Goal: Task Accomplishment & Management: Manage account settings

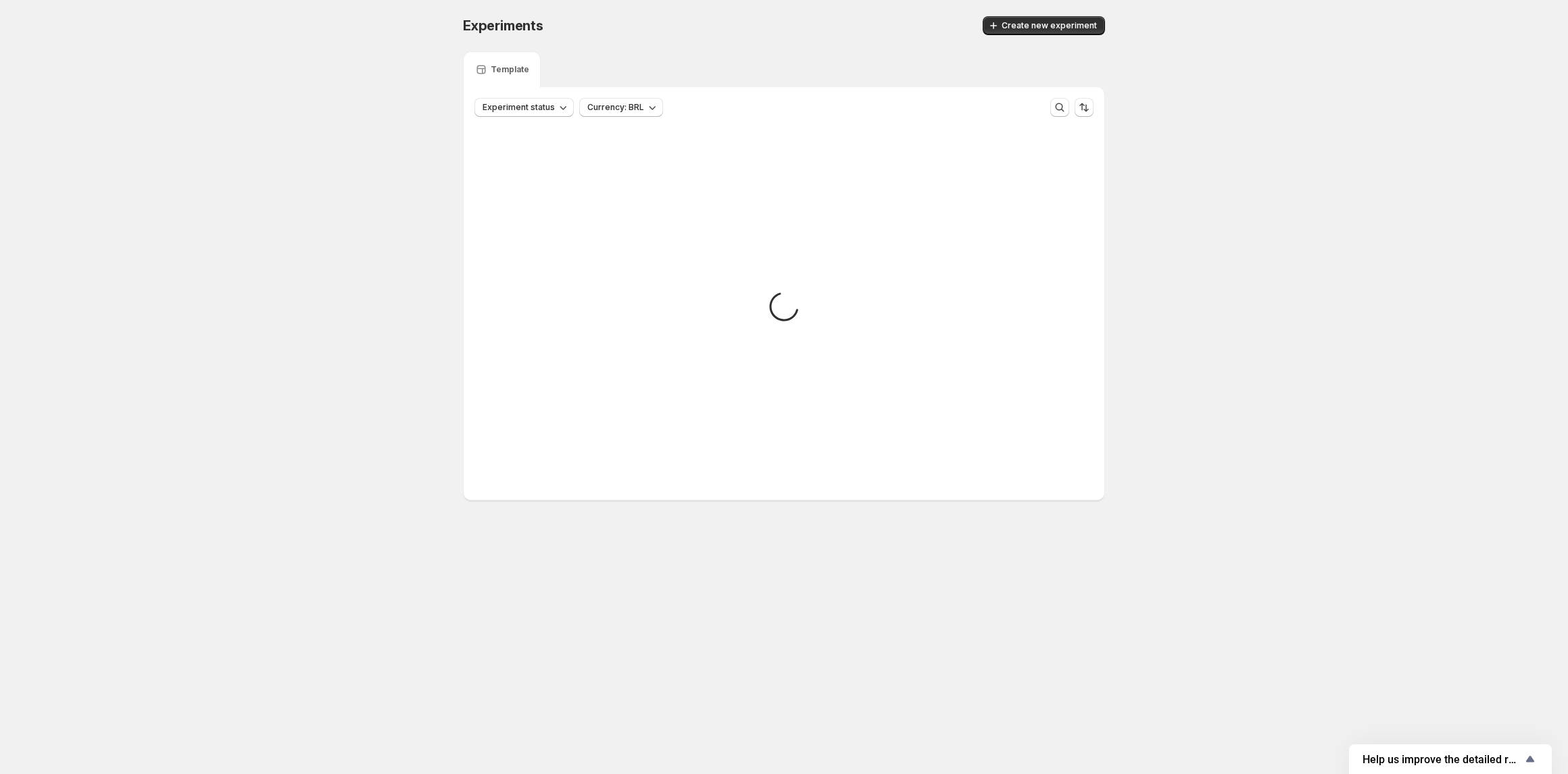
drag, startPoint x: 620, startPoint y: 289, endPoint x: 360, endPoint y: 385, distance: 277.2
click at [620, 289] on div "Loading" at bounding box center [784, 309] width 619 height 361
click at [780, 307] on icon at bounding box center [784, 306] width 30 height 30
click at [778, 305] on icon at bounding box center [784, 306] width 30 height 30
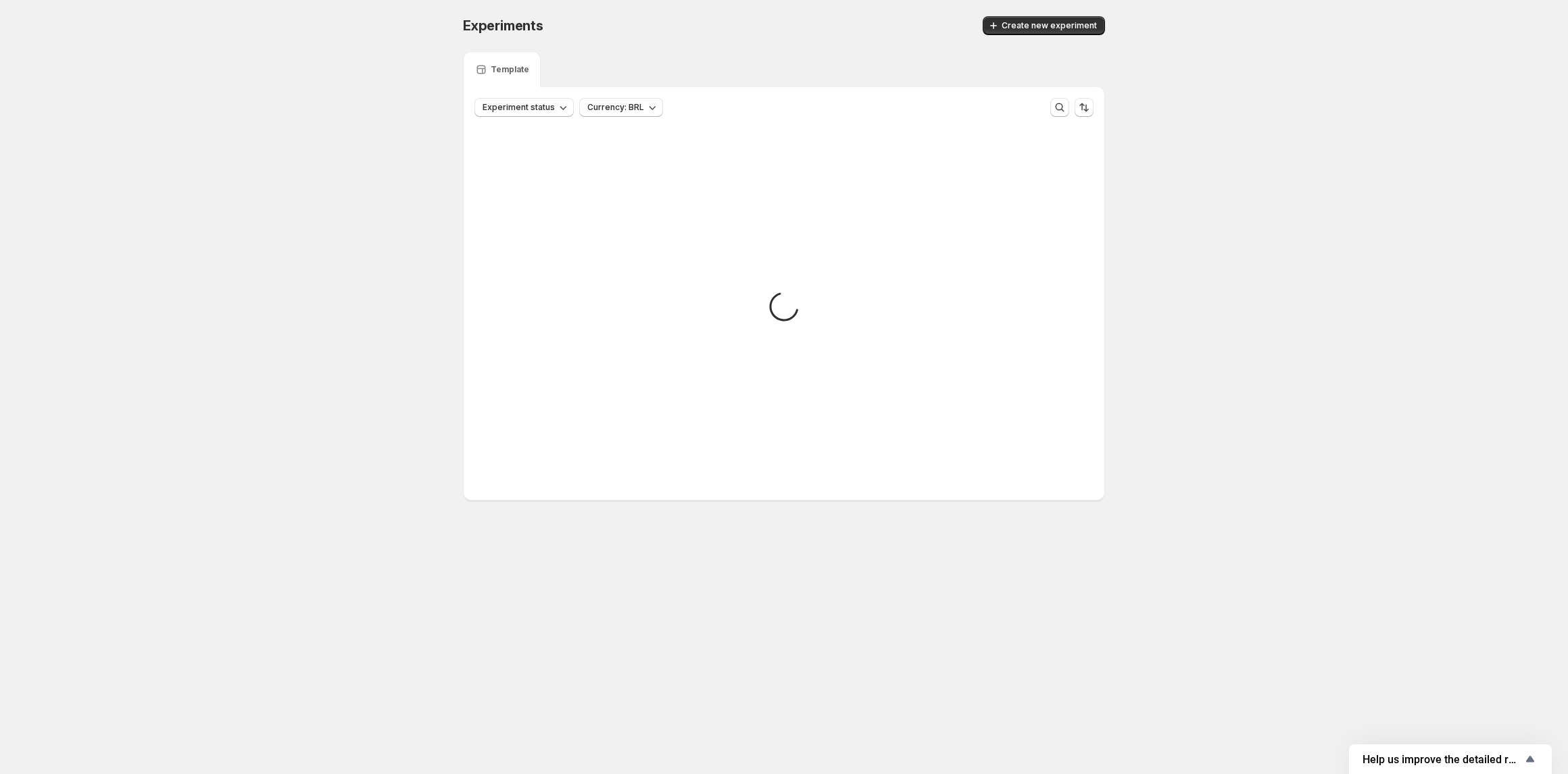
click at [778, 305] on icon at bounding box center [784, 306] width 30 height 30
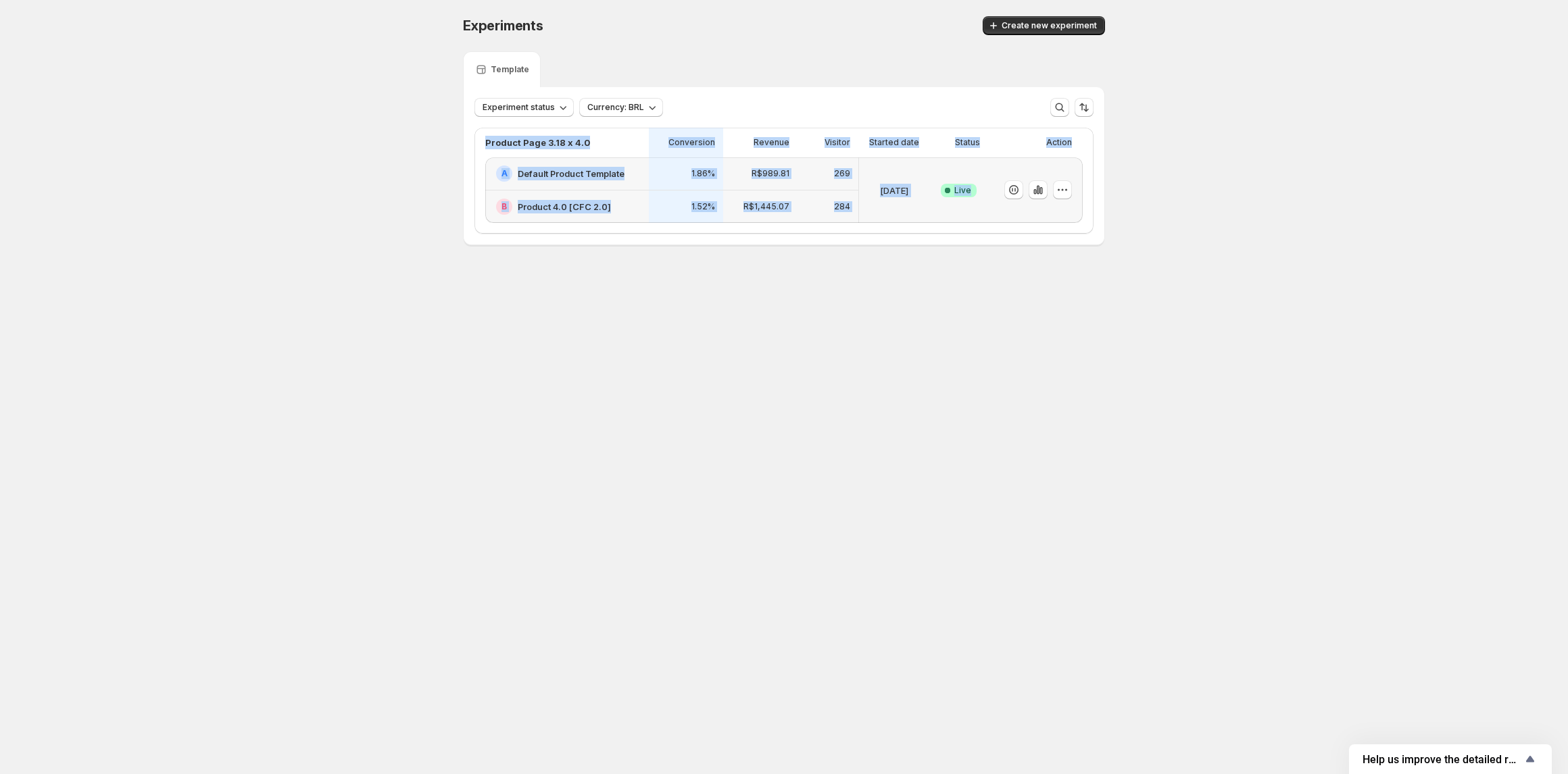
click at [744, 338] on body "Experiments. This page is ready Experiments Create new experiment Template Expe…" at bounding box center [784, 387] width 1568 height 774
